Goal: Check status: Check status

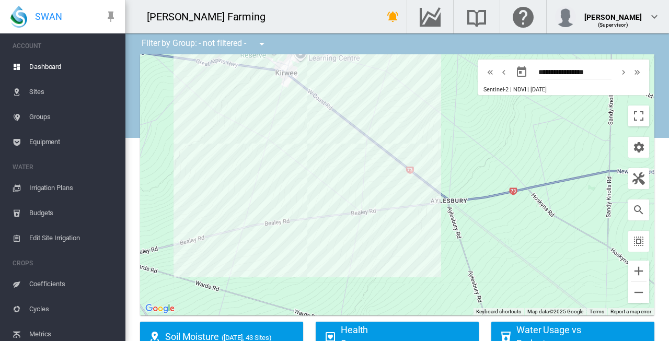
click at [431, 159] on div at bounding box center [397, 184] width 515 height 261
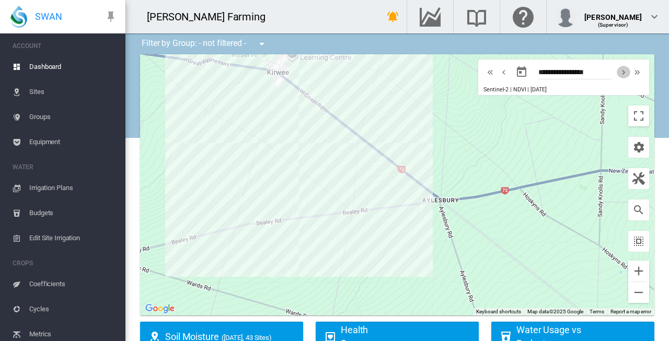
click at [618, 72] on md-icon "icon-chevron-right" at bounding box center [624, 72] width 12 height 13
click at [618, 71] on md-icon "icon-chevron-right" at bounding box center [624, 72] width 12 height 13
click at [498, 73] on md-icon "icon-chevron-left" at bounding box center [504, 72] width 12 height 13
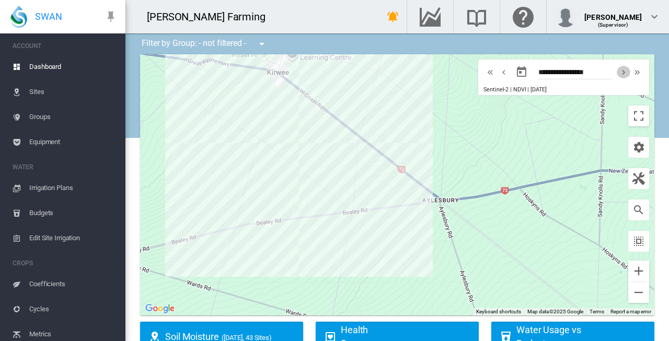
click at [618, 73] on md-icon "icon-chevron-right" at bounding box center [624, 72] width 12 height 13
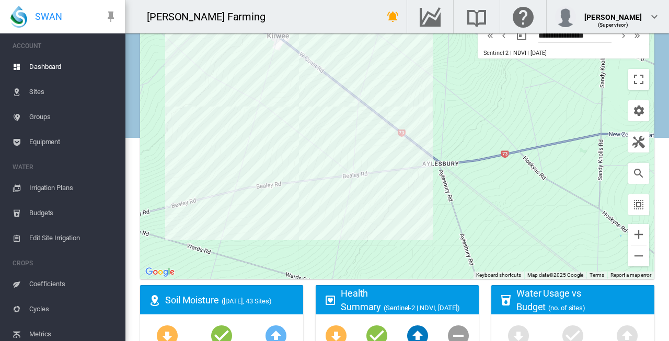
scroll to position [12, 0]
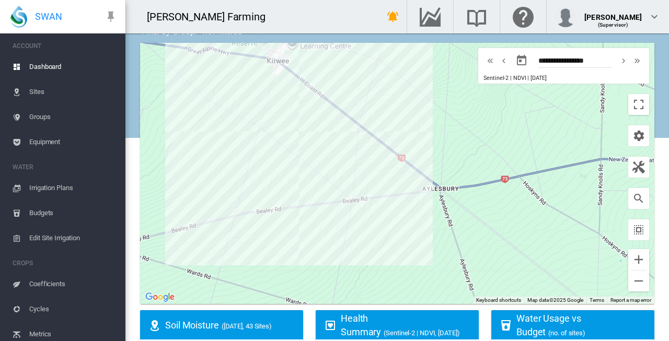
click at [618, 62] on md-icon "icon-chevron-right" at bounding box center [624, 60] width 12 height 13
click at [506, 59] on md-icon "icon-chevron-left" at bounding box center [512, 60] width 12 height 13
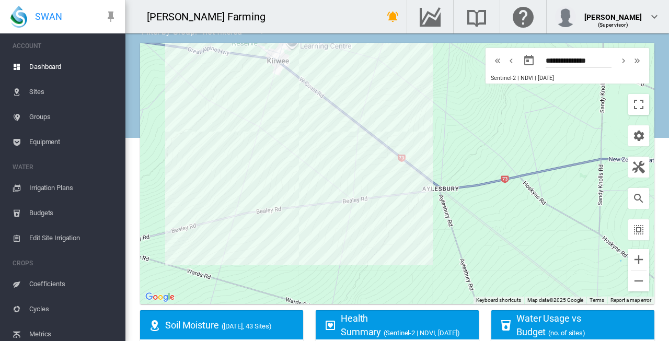
click at [506, 59] on md-icon "icon-chevron-left" at bounding box center [512, 60] width 12 height 13
type input "**********"
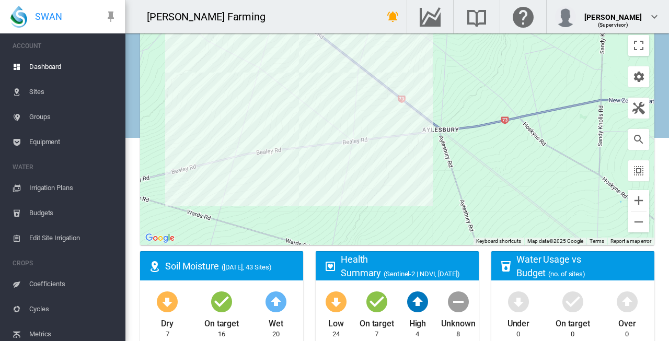
scroll to position [64, 0]
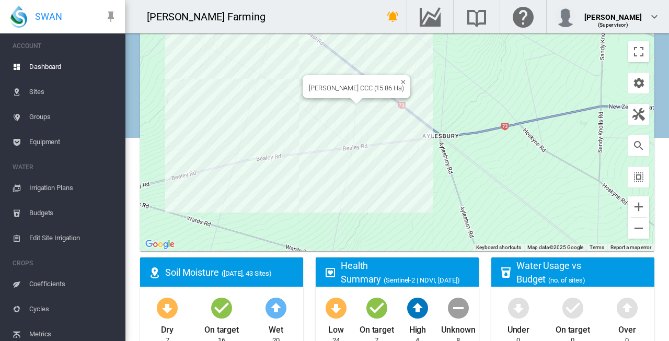
click at [361, 108] on div "[PERSON_NAME] CCC (15.86 Ha)" at bounding box center [397, 120] width 515 height 261
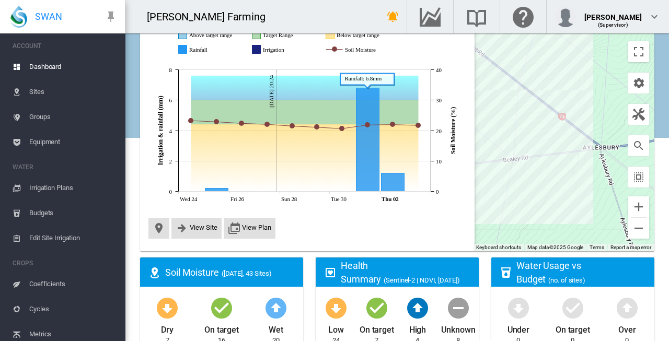
scroll to position [21, 0]
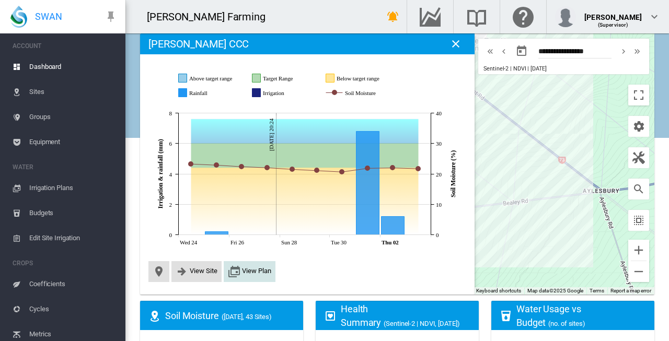
click at [257, 272] on span "View Plan" at bounding box center [256, 271] width 29 height 8
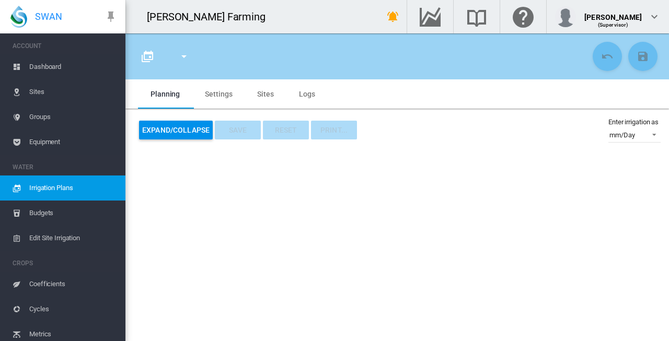
click at [49, 69] on span "Dashboard" at bounding box center [73, 66] width 88 height 25
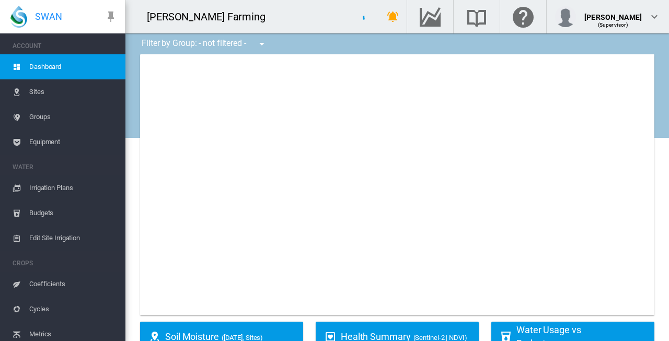
type input "**********"
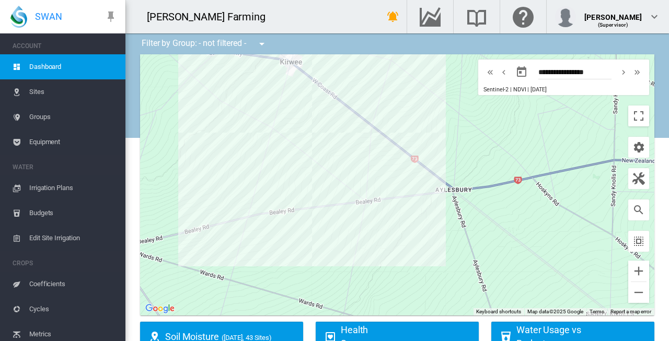
drag, startPoint x: 567, startPoint y: 152, endPoint x: 419, endPoint y: 130, distance: 150.1
click at [419, 130] on div at bounding box center [397, 184] width 515 height 261
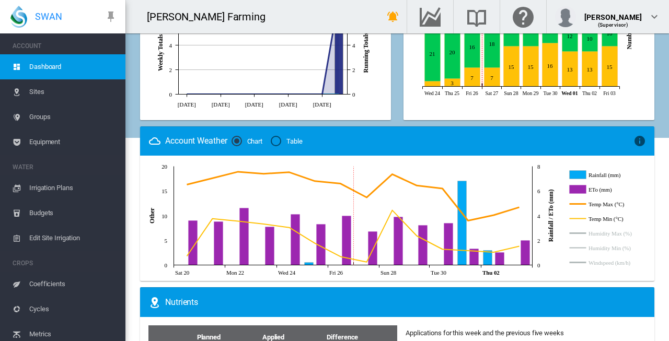
scroll to position [540, 0]
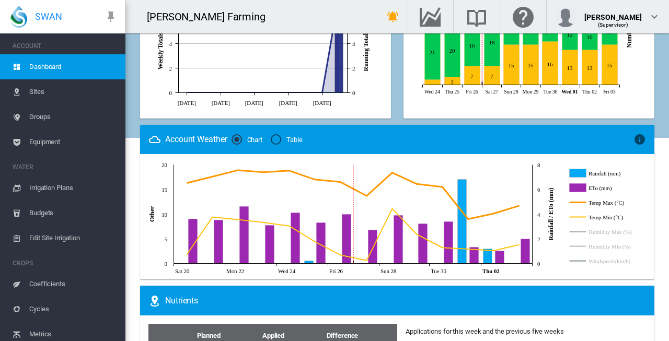
click at [278, 138] on div "Table" at bounding box center [276, 139] width 10 height 10
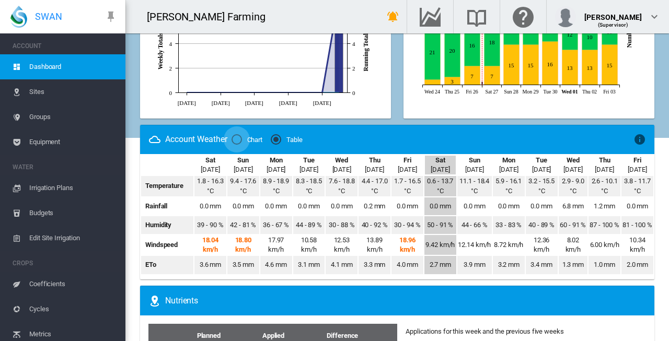
click at [240, 141] on div "Chart" at bounding box center [237, 139] width 10 height 10
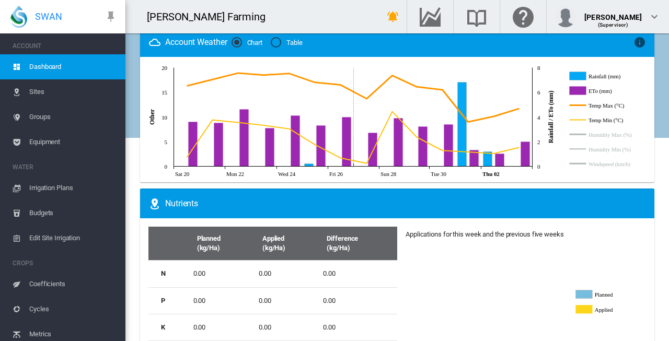
scroll to position [582, 0]
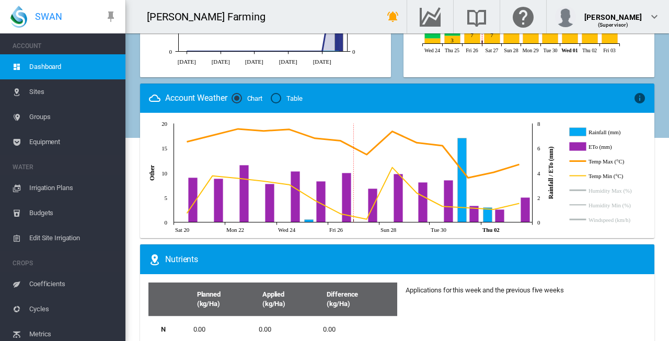
click at [596, 218] on rect "Windspeed (km/h)" at bounding box center [612, 219] width 53 height 9
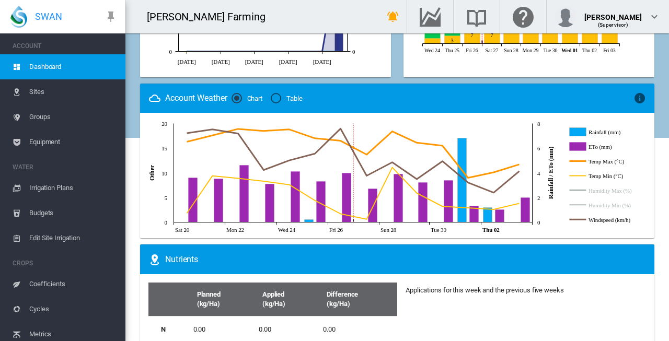
click at [601, 203] on rect "Humidity Min (%)" at bounding box center [612, 205] width 53 height 9
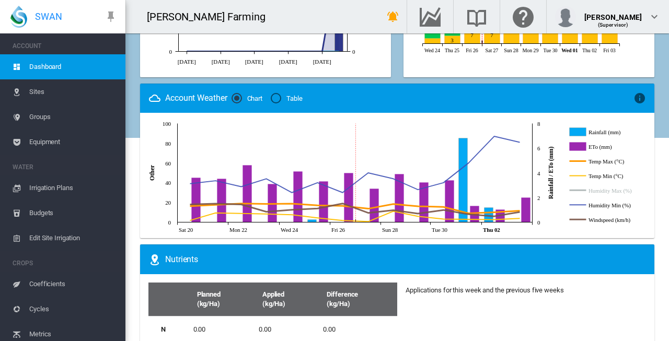
click at [602, 187] on rect "Humidity Max (%)" at bounding box center [612, 190] width 53 height 9
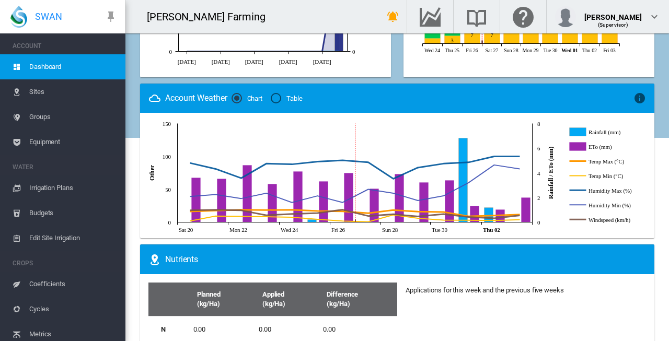
click at [605, 203] on rect "Humidity Min (%)" at bounding box center [612, 205] width 53 height 9
click at [605, 186] on icon at bounding box center [605, 175] width 72 height 107
click at [603, 190] on rect "Humidity Max (%)" at bounding box center [612, 190] width 53 height 9
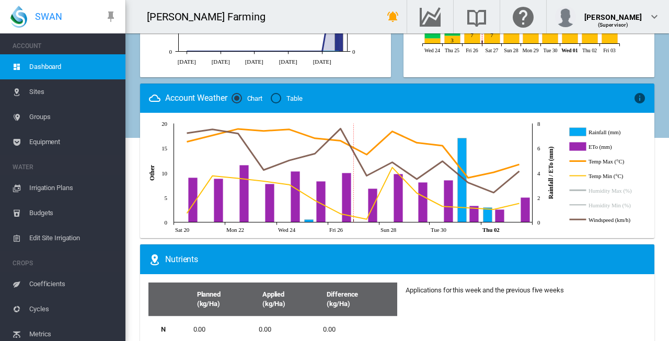
click at [602, 175] on rect "Temp Min (°C)" at bounding box center [612, 176] width 53 height 9
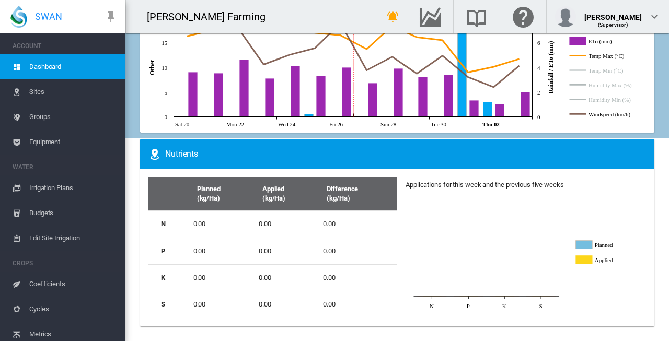
scroll to position [498, 0]
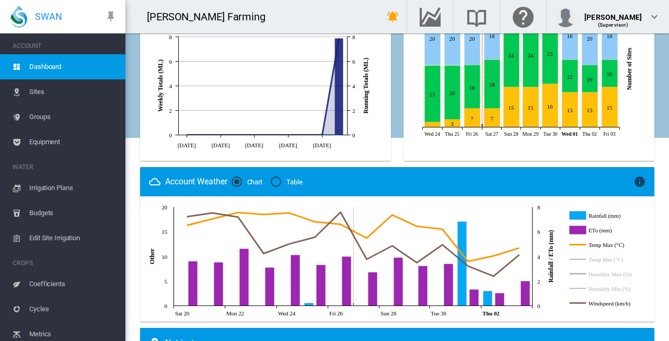
click at [280, 184] on div "Table" at bounding box center [276, 182] width 10 height 10
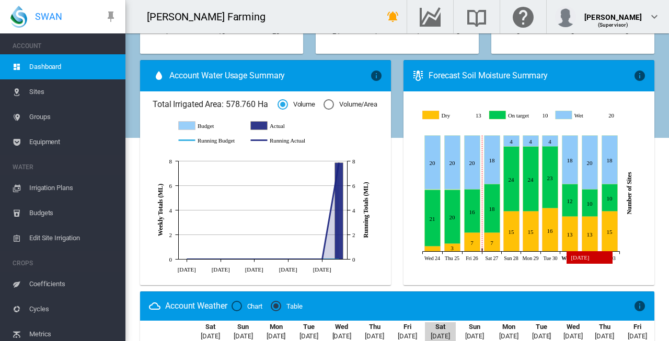
scroll to position [373, 0]
